Goal: Check status: Check status

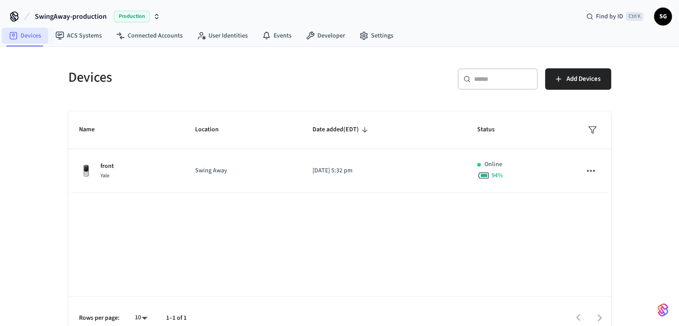
click at [23, 35] on link "Devices" at bounding box center [25, 36] width 46 height 16
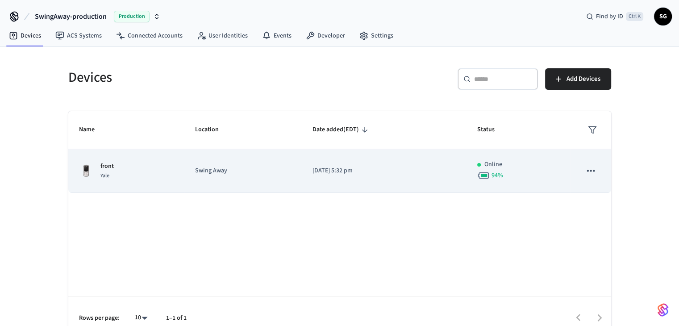
click at [135, 158] on td "front Yale" at bounding box center [126, 171] width 117 height 44
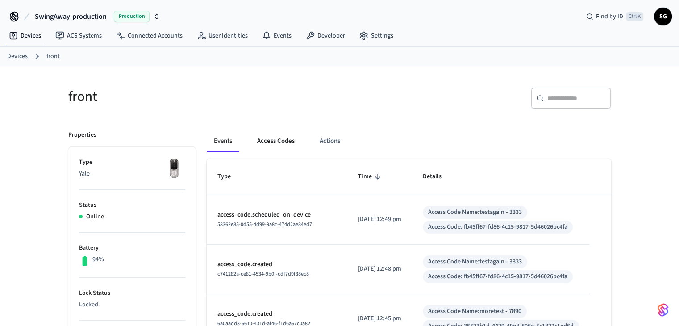
click at [291, 141] on button "Access Codes" at bounding box center [276, 140] width 52 height 21
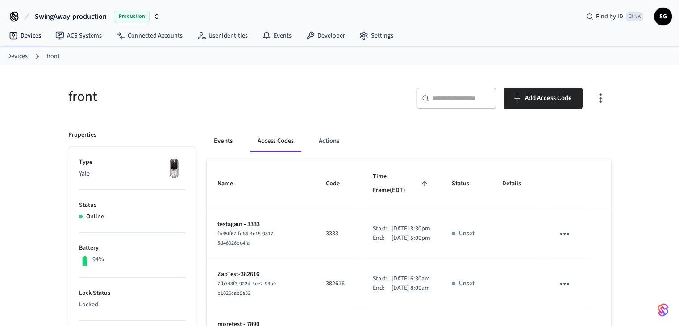
click at [223, 143] on button "Events" at bounding box center [223, 140] width 33 height 21
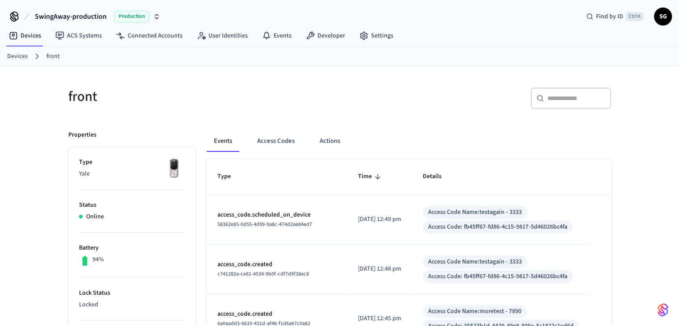
click at [17, 56] on link "Devices" at bounding box center [17, 56] width 21 height 9
